Goal: Check status: Check status

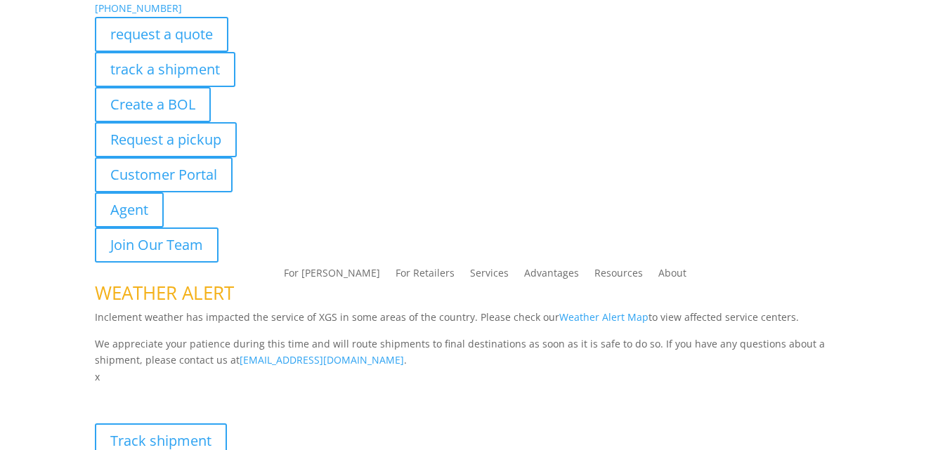
click at [156, 66] on div "[PHONE_NUMBER] request a quote track a shipment Create a BOL Request a pickup C…" at bounding box center [473, 131] width 756 height 263
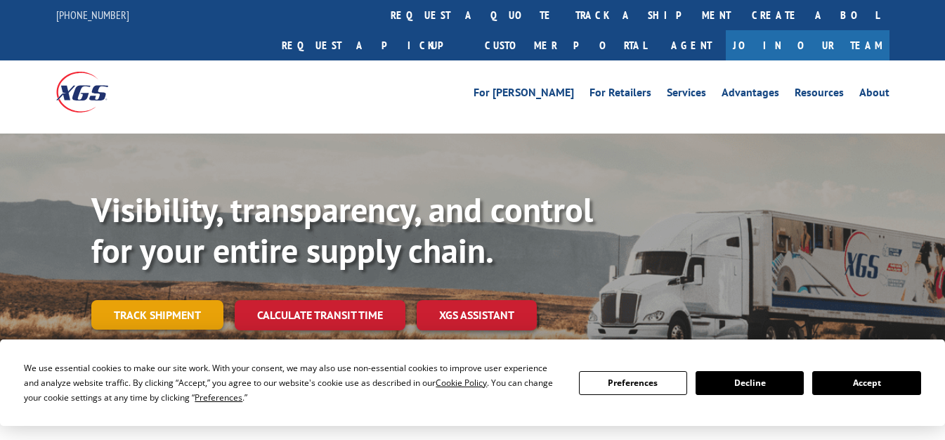
click at [174, 300] on link "Track shipment" at bounding box center [157, 315] width 132 height 30
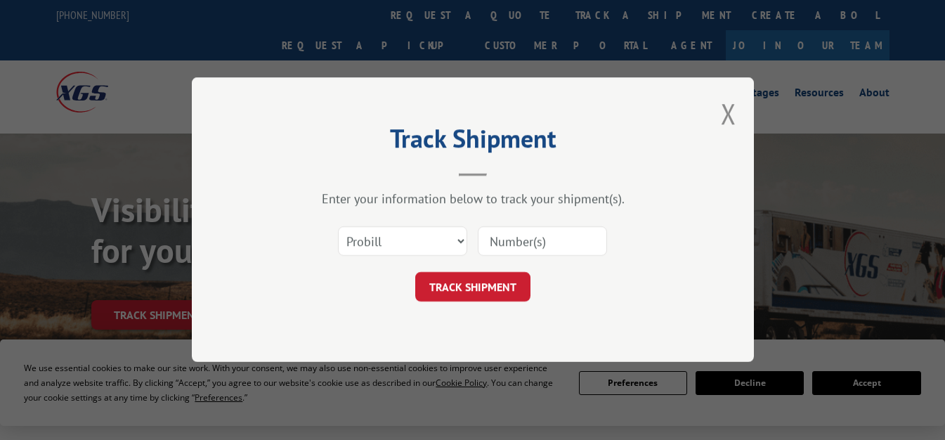
click at [514, 238] on input at bounding box center [542, 242] width 129 height 30
paste input "1763725"
type input "1763725"
click at [469, 288] on button "TRACK SHIPMENT" at bounding box center [472, 288] width 115 height 30
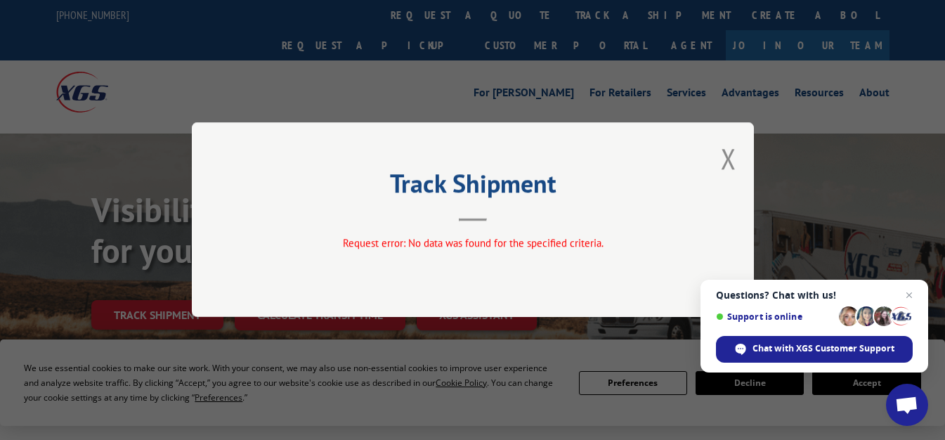
drag, startPoint x: 735, startPoint y: 149, endPoint x: 727, endPoint y: 159, distance: 13.1
click at [733, 151] on button "Close modal" at bounding box center [728, 158] width 15 height 37
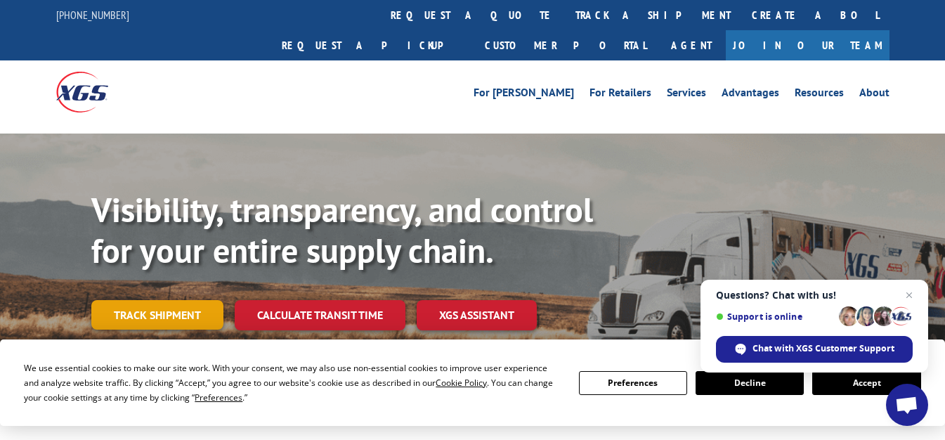
click at [211, 300] on link "Track shipment" at bounding box center [157, 315] width 132 height 30
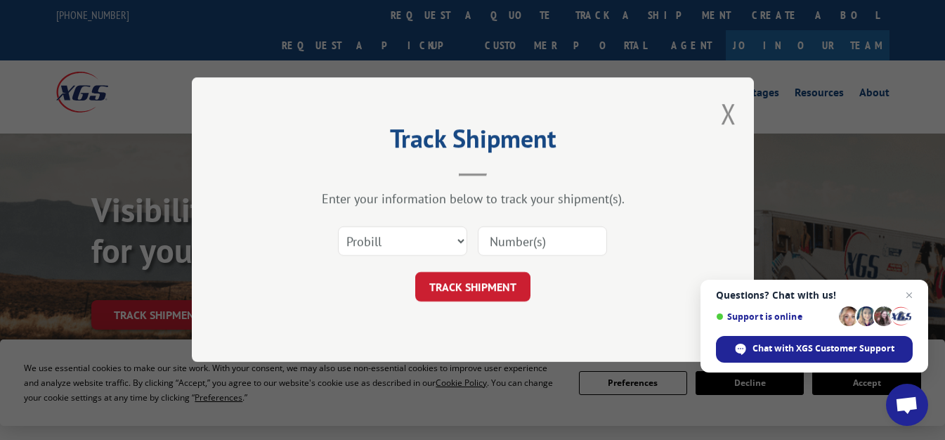
click at [553, 241] on input at bounding box center [542, 242] width 129 height 30
paste input "1763725"
type input "1763725"
click at [474, 289] on button "TRACK SHIPMENT" at bounding box center [472, 288] width 115 height 30
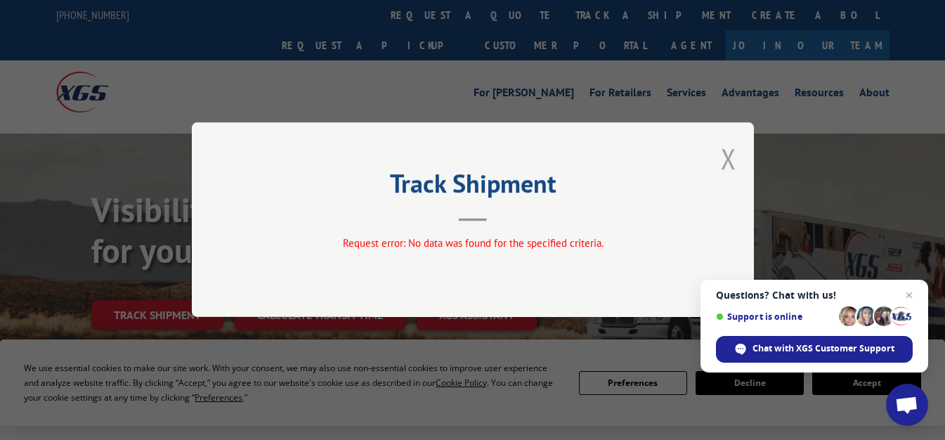
click at [735, 156] on button "Close modal" at bounding box center [728, 158] width 15 height 37
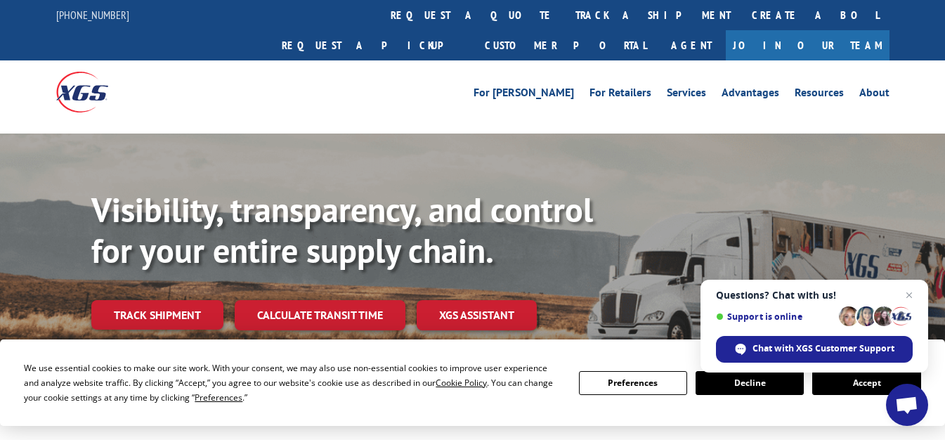
drag, startPoint x: 911, startPoint y: 294, endPoint x: 481, endPoint y: 320, distance: 430.7
click at [911, 294] on span "Close chat" at bounding box center [908, 295] width 17 height 17
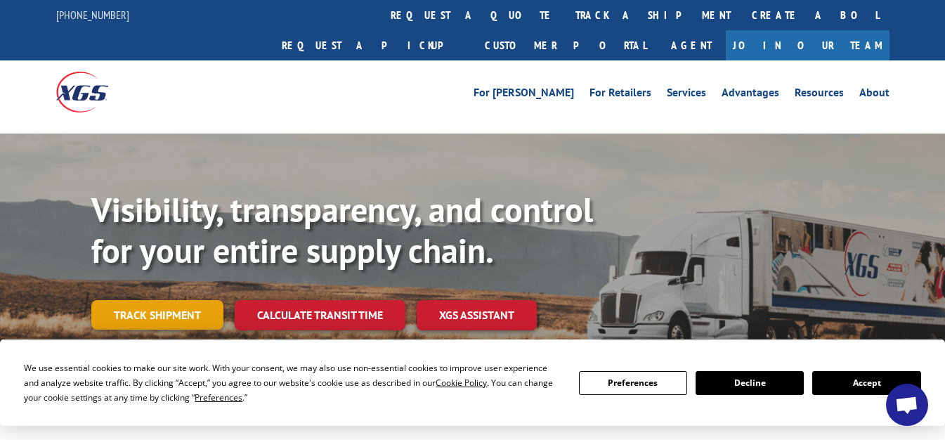
click at [131, 300] on link "Track shipment" at bounding box center [157, 315] width 132 height 30
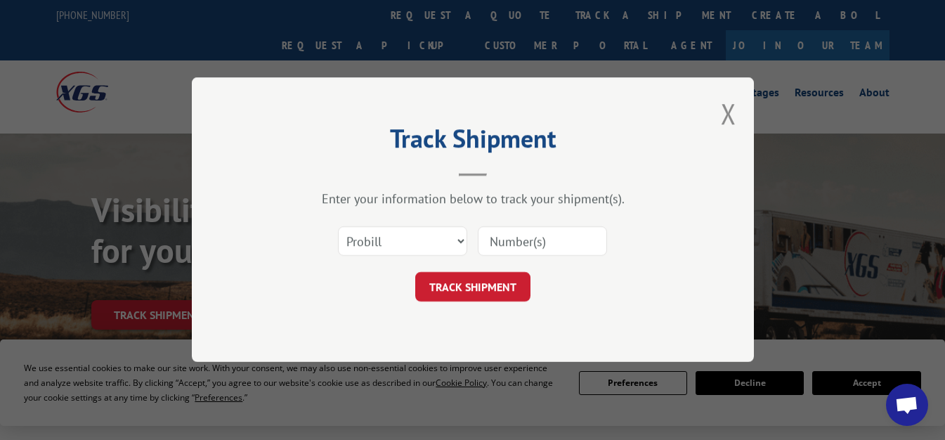
click at [535, 246] on input at bounding box center [542, 242] width 129 height 30
paste input "1763725"
type input "1763725"
click at [551, 248] on input "1763725" at bounding box center [542, 242] width 129 height 30
click at [491, 286] on button "TRACK SHIPMENT" at bounding box center [472, 288] width 115 height 30
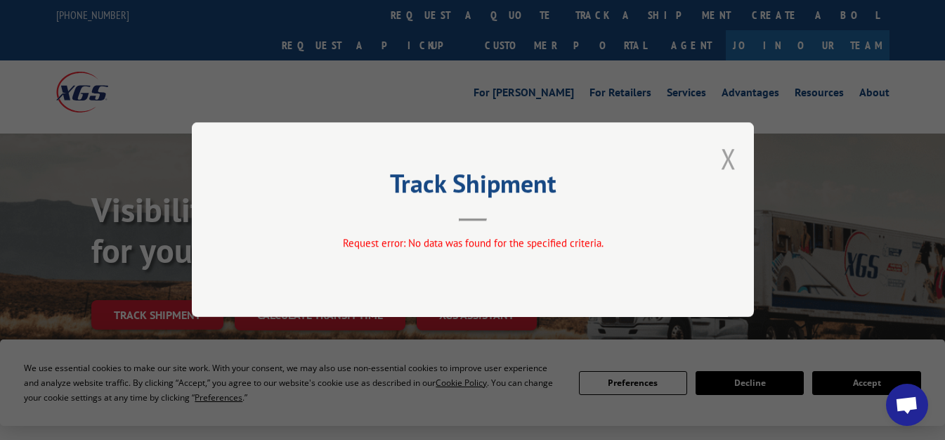
click at [727, 157] on button "Close modal" at bounding box center [728, 158] width 15 height 37
